Goal: Browse casually

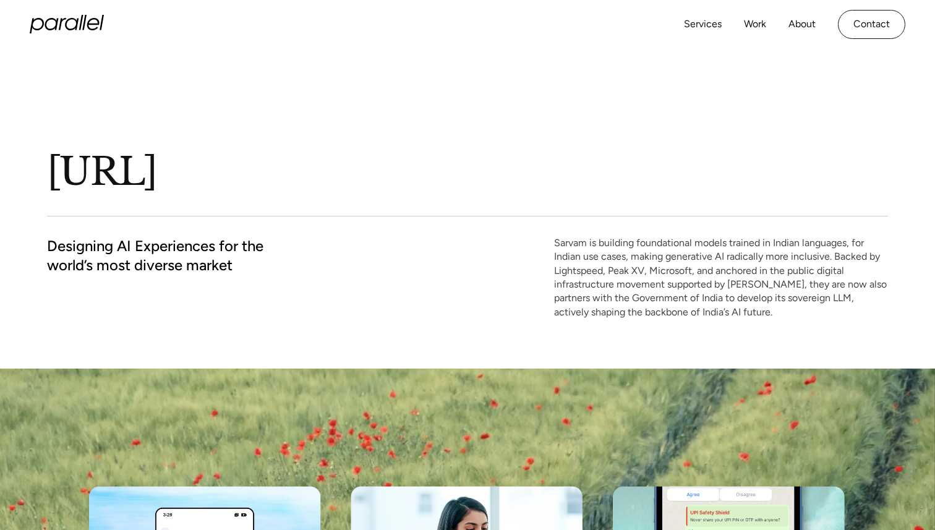
click at [77, 25] on icon "home" at bounding box center [67, 24] width 74 height 19
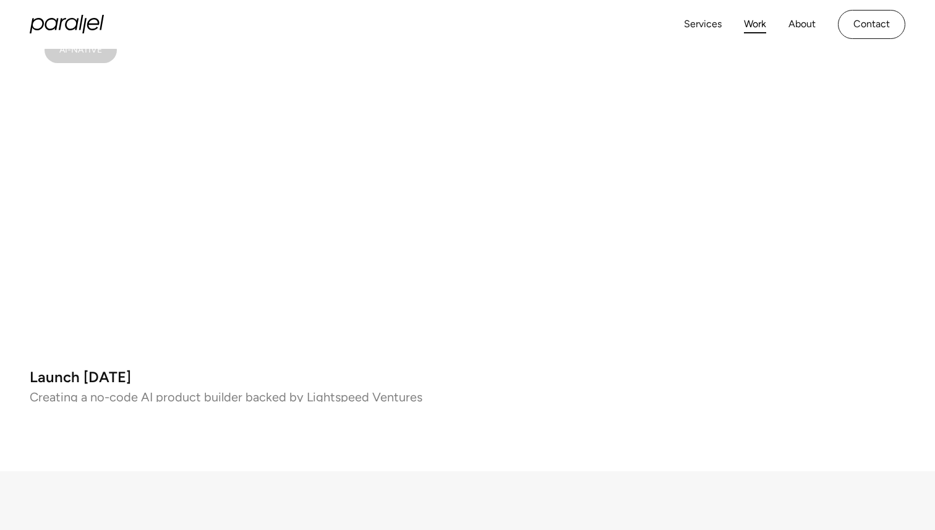
scroll to position [7324, 0]
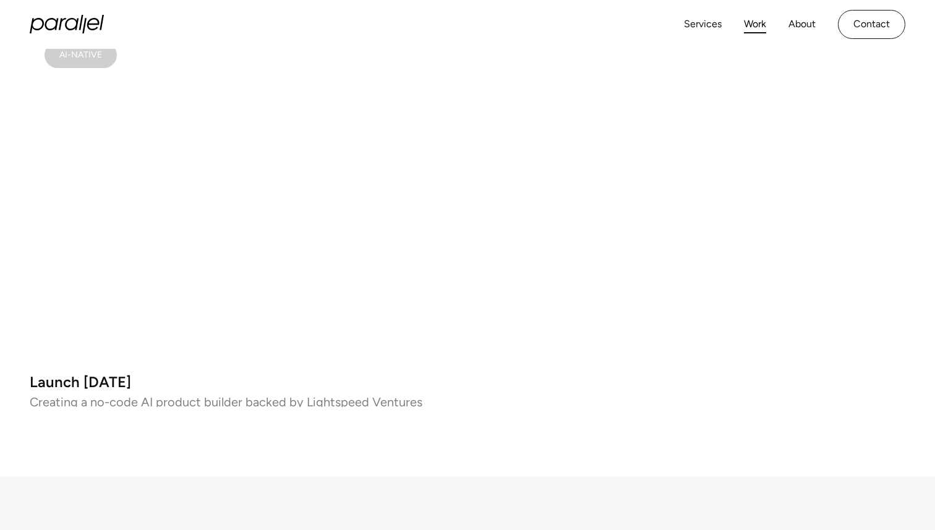
click at [309, 206] on video at bounding box center [243, 194] width 426 height 335
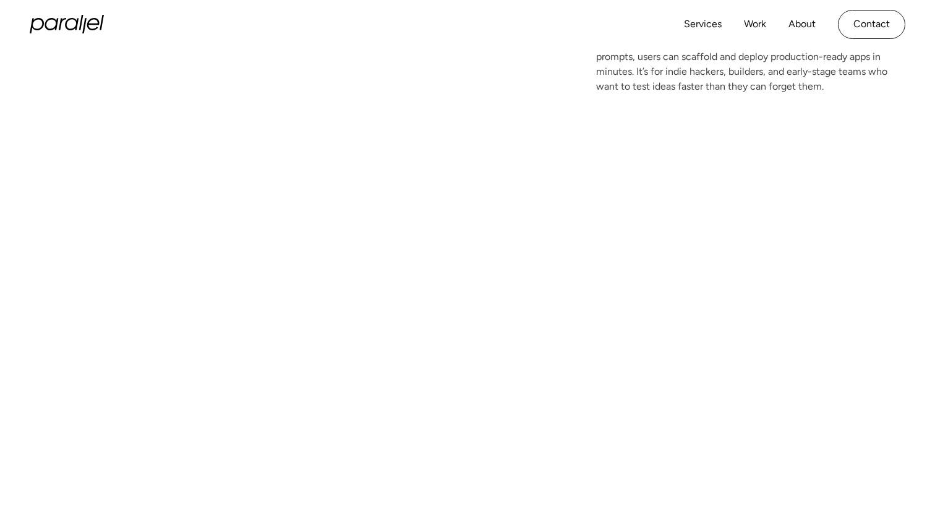
scroll to position [301, 0]
